Goal: Information Seeking & Learning: Understand process/instructions

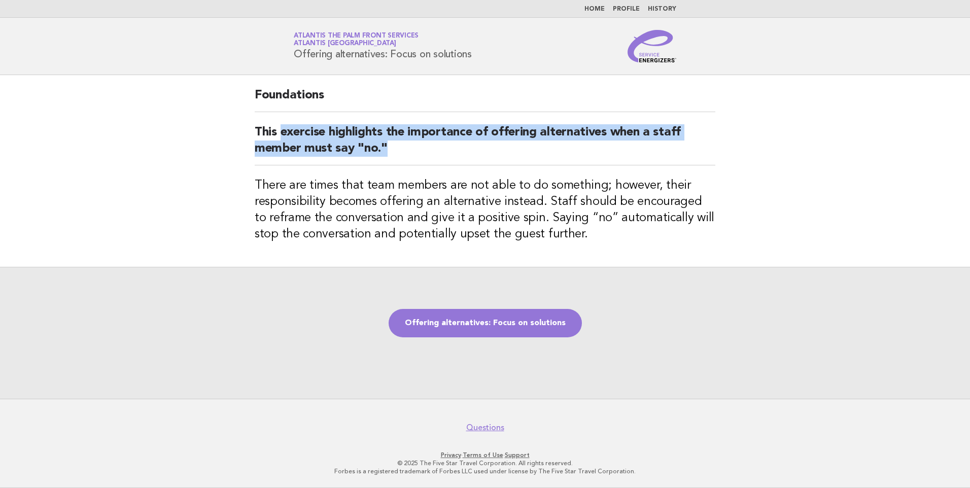
drag, startPoint x: 288, startPoint y: 126, endPoint x: 465, endPoint y: 152, distance: 179.4
click at [465, 152] on div "Foundations This exercise highlights the importance of offering alternatives wh…" at bounding box center [484, 171] width 485 height 192
click at [465, 152] on h2 "This exercise highlights the importance of offering alternatives when a staff m…" at bounding box center [485, 144] width 460 height 41
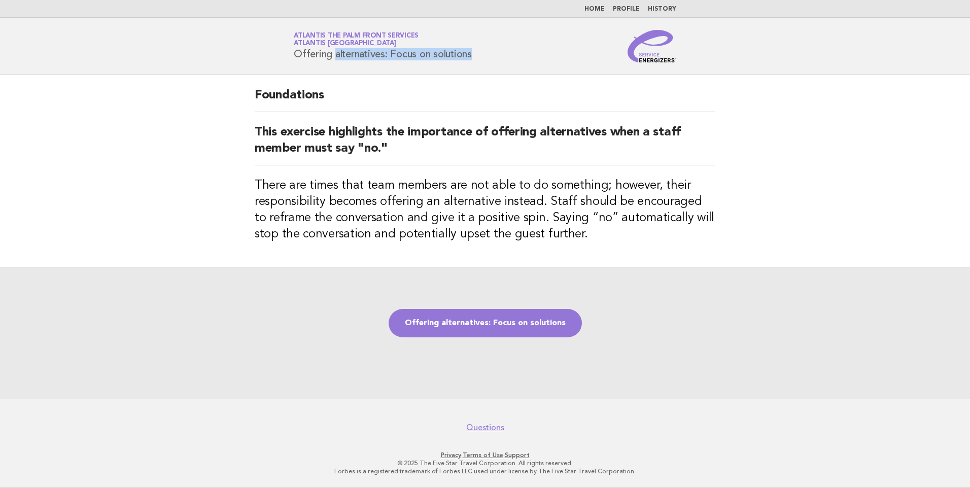
drag, startPoint x: 298, startPoint y: 53, endPoint x: 438, endPoint y: 74, distance: 141.4
click at [438, 74] on header "Service Energizers Atlantis The Palm Front Services Atlantis Dubai Offering alt…" at bounding box center [485, 46] width 970 height 57
click at [440, 74] on header "Service Energizers Atlantis The Palm Front Services Atlantis Dubai Offering alt…" at bounding box center [485, 46] width 970 height 57
click at [372, 63] on header "Service Energizers Atlantis The Palm Front Services Atlantis Dubai Offering alt…" at bounding box center [485, 46] width 970 height 57
drag, startPoint x: 455, startPoint y: 322, endPoint x: 452, endPoint y: 304, distance: 18.6
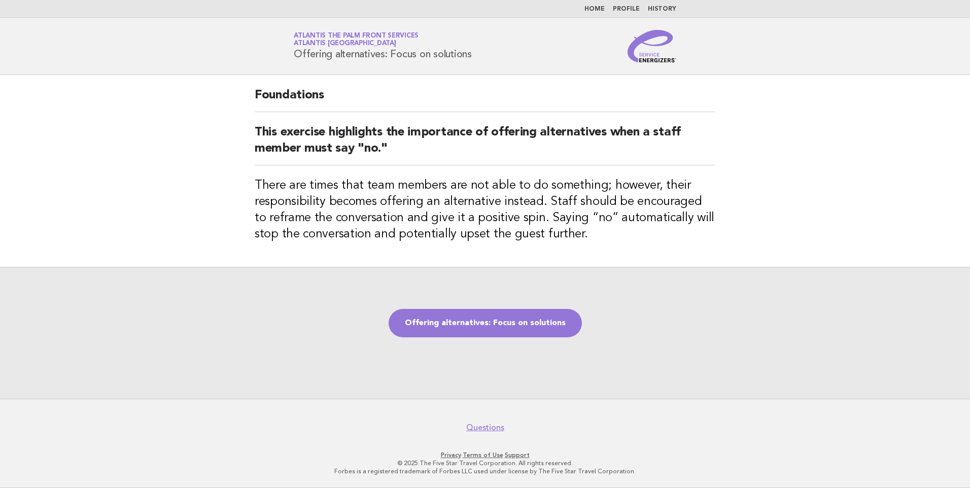
click at [455, 322] on link "Offering alternatives: Focus on solutions" at bounding box center [484, 323] width 193 height 28
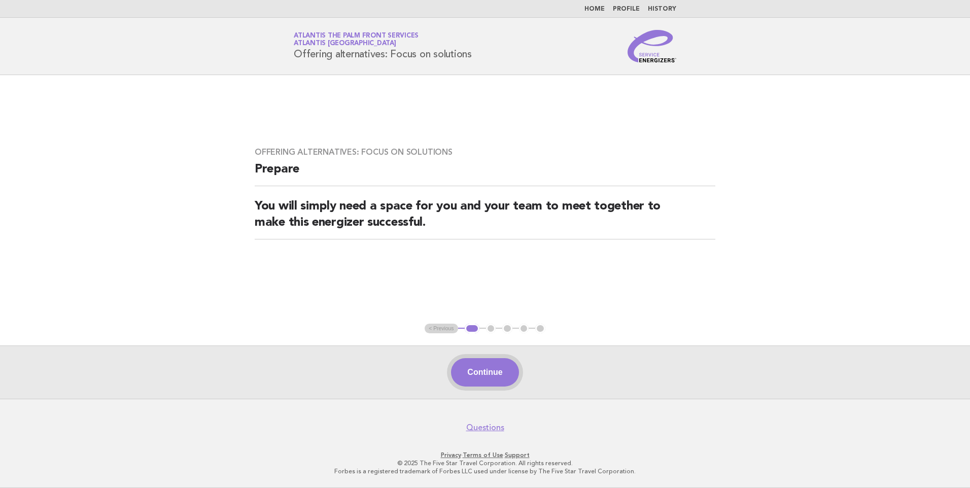
click at [504, 383] on button "Continue" at bounding box center [484, 372] width 67 height 28
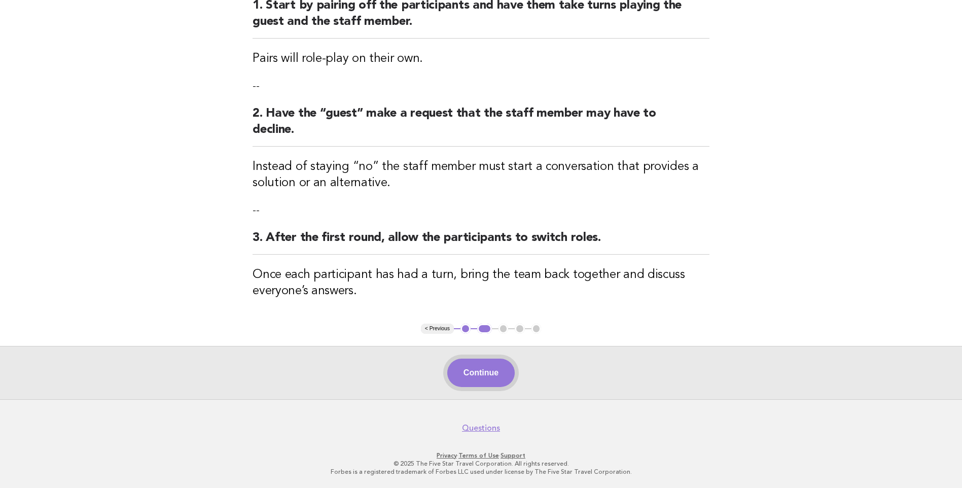
click at [456, 364] on button "Continue" at bounding box center [480, 373] width 67 height 28
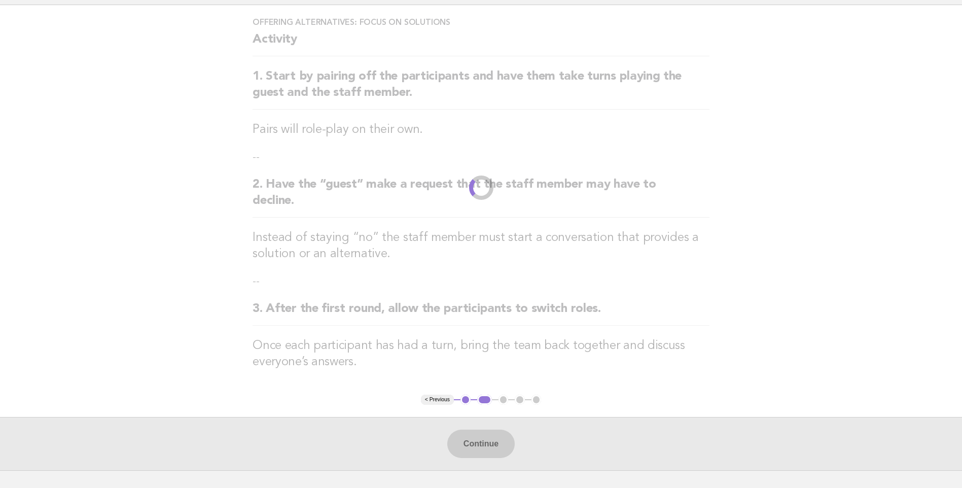
scroll to position [141, 0]
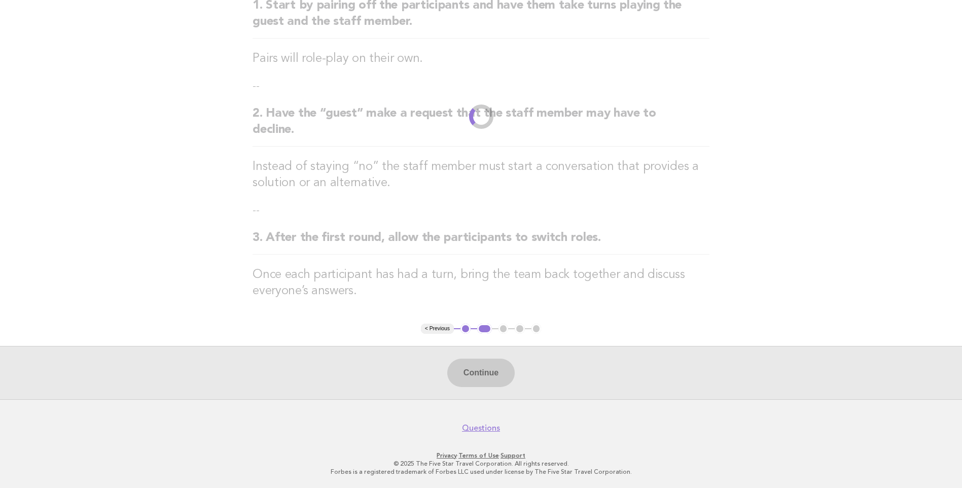
click at [493, 378] on div "Continue" at bounding box center [481, 372] width 962 height 53
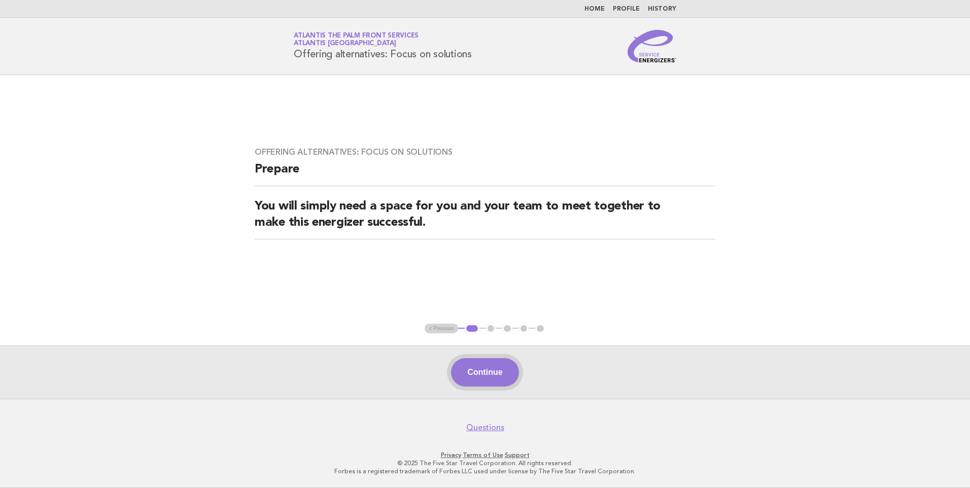
click at [479, 382] on button "Continue" at bounding box center [484, 372] width 67 height 28
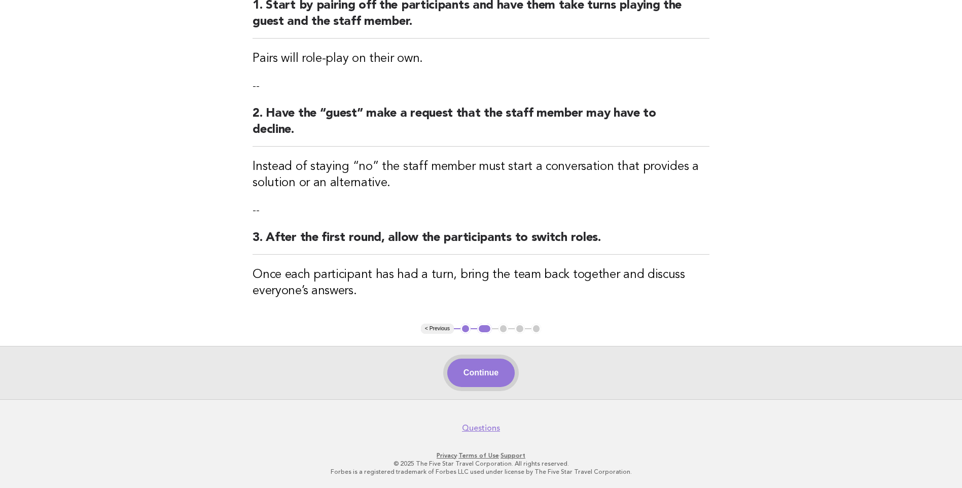
click at [480, 373] on button "Continue" at bounding box center [480, 373] width 67 height 28
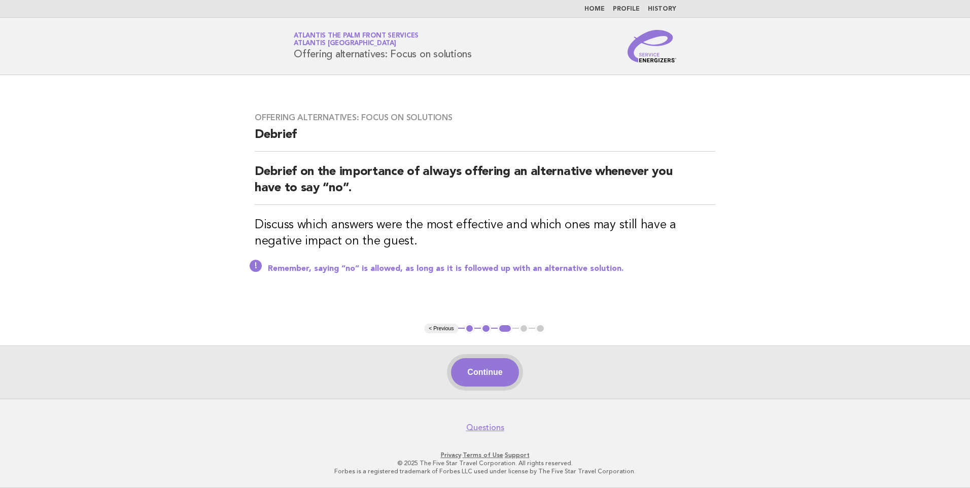
click at [499, 376] on button "Continue" at bounding box center [484, 372] width 67 height 28
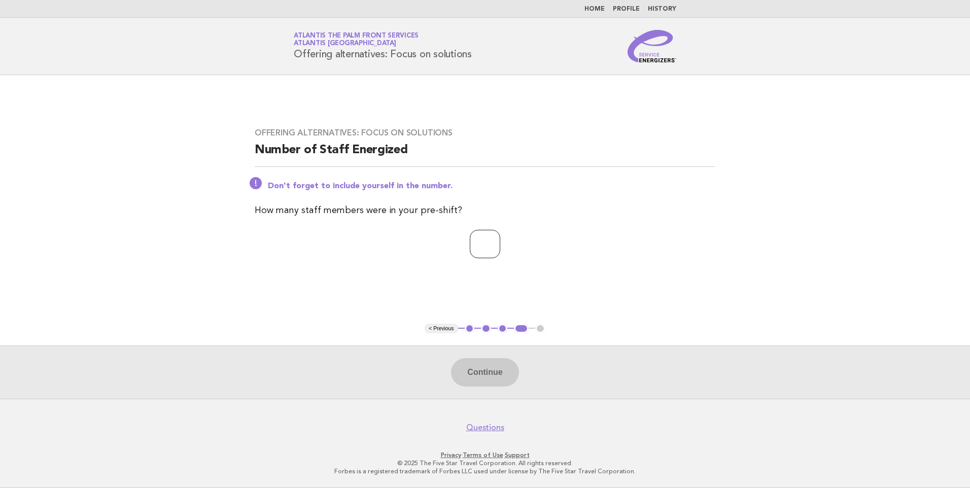
click at [487, 253] on input "number" at bounding box center [485, 244] width 30 height 28
type input "*"
click at [459, 376] on button "Continue" at bounding box center [484, 372] width 67 height 28
